Goal: Find contact information: Find contact information

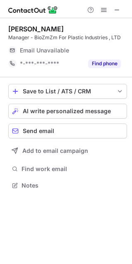
scroll to position [4, 4]
click at [118, 62] on button "Find phone" at bounding box center [104, 63] width 33 height 8
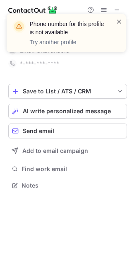
click at [119, 20] on span at bounding box center [119, 21] width 7 height 8
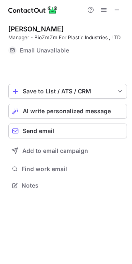
click at [118, 9] on div "Phone number for this profile is not available Try another profile" at bounding box center [66, 14] width 132 height 17
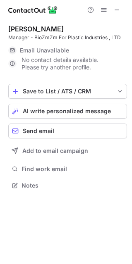
click at [118, 9] on span at bounding box center [117, 10] width 7 height 7
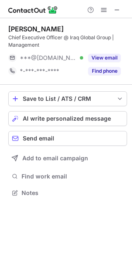
scroll to position [187, 132]
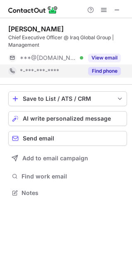
click at [107, 69] on button "Find phone" at bounding box center [104, 71] width 33 height 8
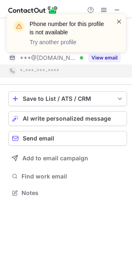
click at [117, 22] on span at bounding box center [119, 21] width 7 height 8
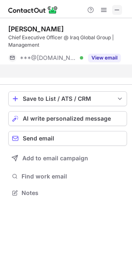
scroll to position [173, 132]
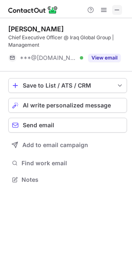
click at [116, 9] on span at bounding box center [117, 10] width 7 height 7
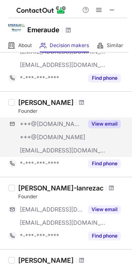
scroll to position [289, 0]
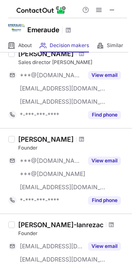
click at [112, 17] on div at bounding box center [67, 9] width 118 height 18
click at [112, 13] on span at bounding box center [112, 10] width 7 height 7
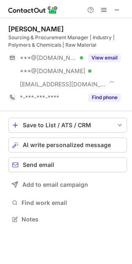
scroll to position [213, 132]
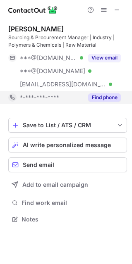
click at [102, 98] on button "Find phone" at bounding box center [104, 97] width 33 height 8
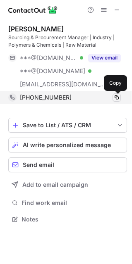
click at [116, 97] on span at bounding box center [116, 97] width 7 height 7
